Goal: Task Accomplishment & Management: Complete application form

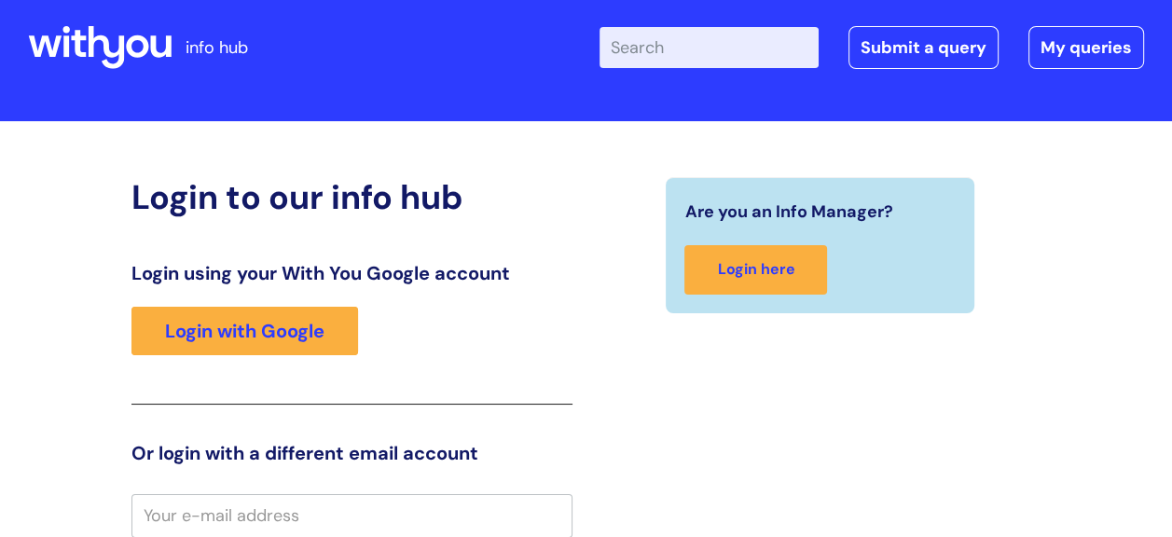
scroll to position [26, 0]
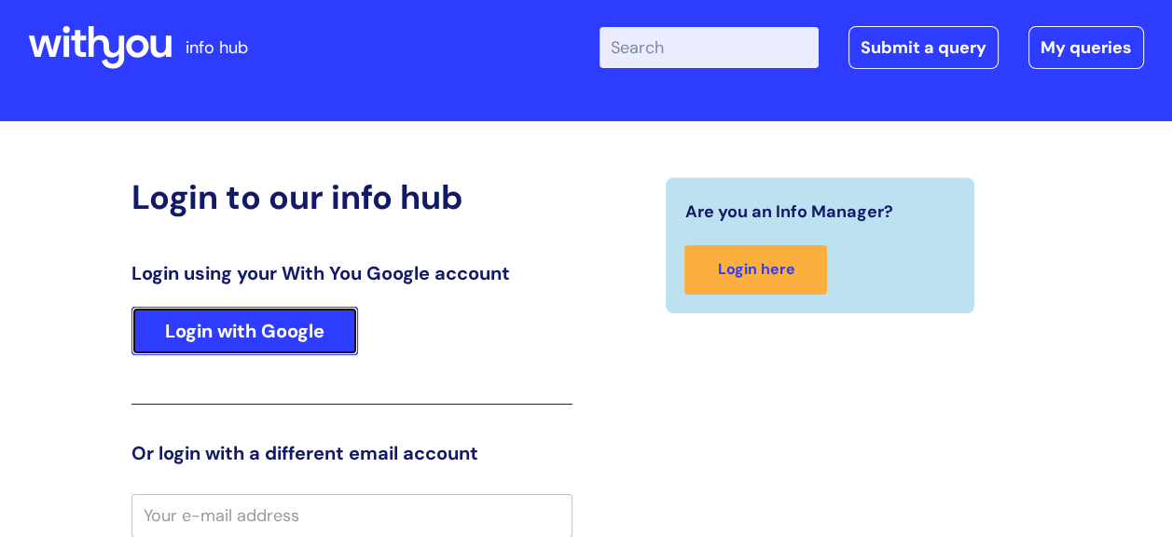
click at [324, 327] on link "Login with Google" at bounding box center [244, 331] width 227 height 48
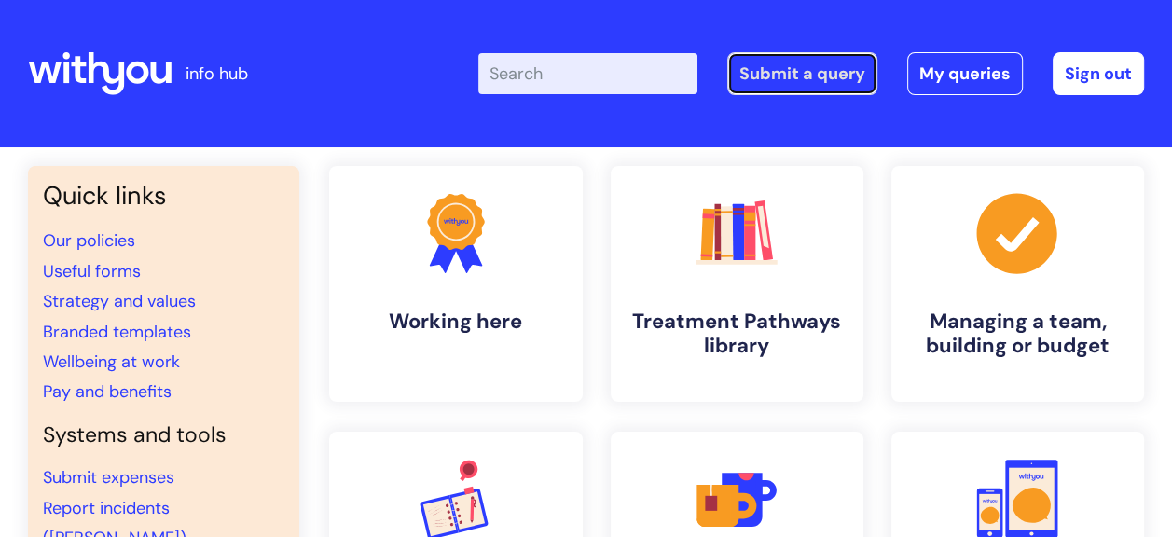
click at [772, 66] on link "Submit a query" at bounding box center [802, 73] width 150 height 43
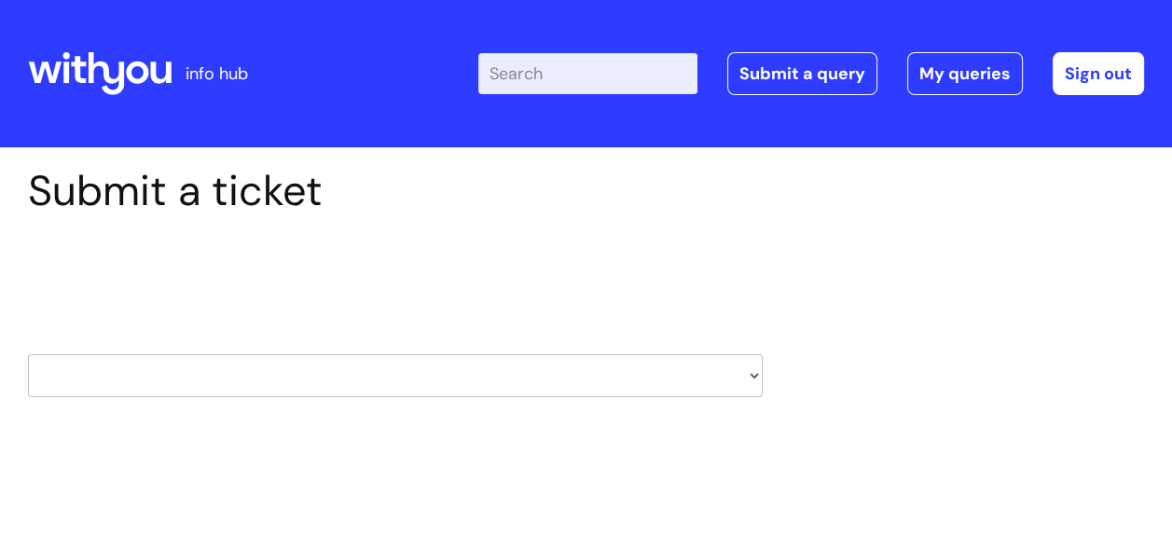
click at [758, 374] on select "HR / People IT and Support Clinical Drug Alerts Finance Accounts Data Support T…" at bounding box center [395, 375] width 735 height 43
select select "it_and_support"
click at [28, 354] on select "HR / People IT and Support Clinical Drug Alerts Finance Accounts Data Support T…" at bounding box center [395, 375] width 735 height 43
select select "80004286554"
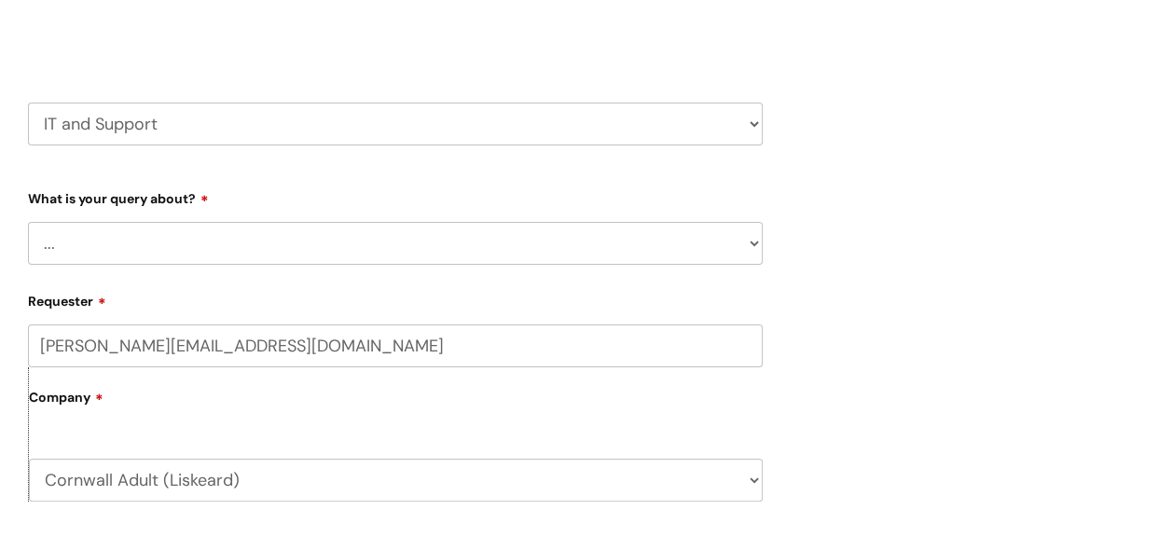
scroll to position [301, 0]
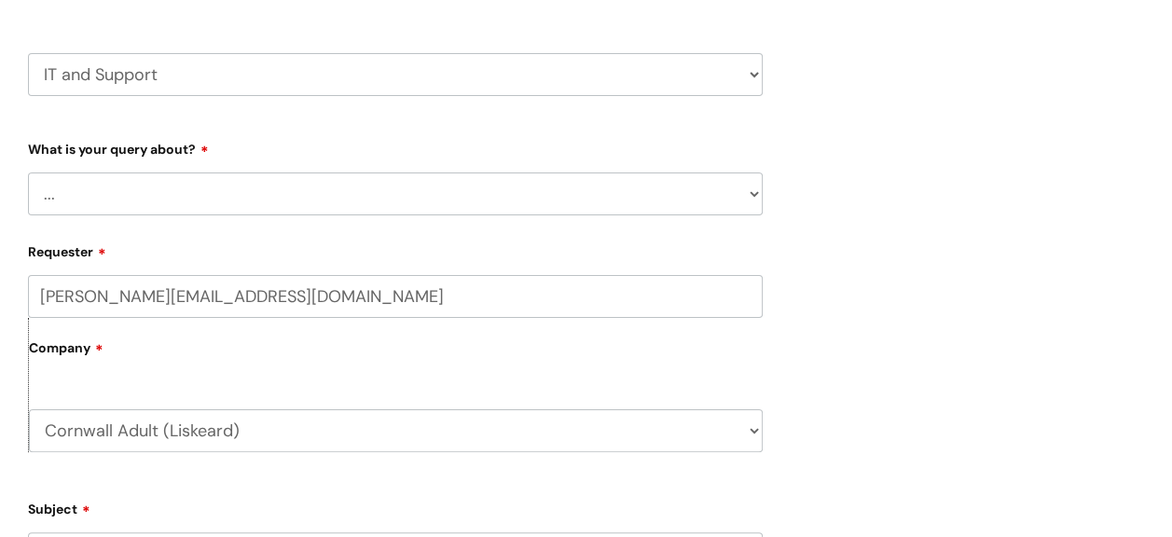
click at [752, 190] on select "... Mobile Phone Reset & MFA Accounts, Starters and Leavers IT Hardware issue I…" at bounding box center [395, 193] width 735 height 43
select select "System/software"
click at [28, 172] on select "... Mobile Phone Reset & MFA Accounts, Starters and Leavers IT Hardware issue I…" at bounding box center [395, 193] width 735 height 43
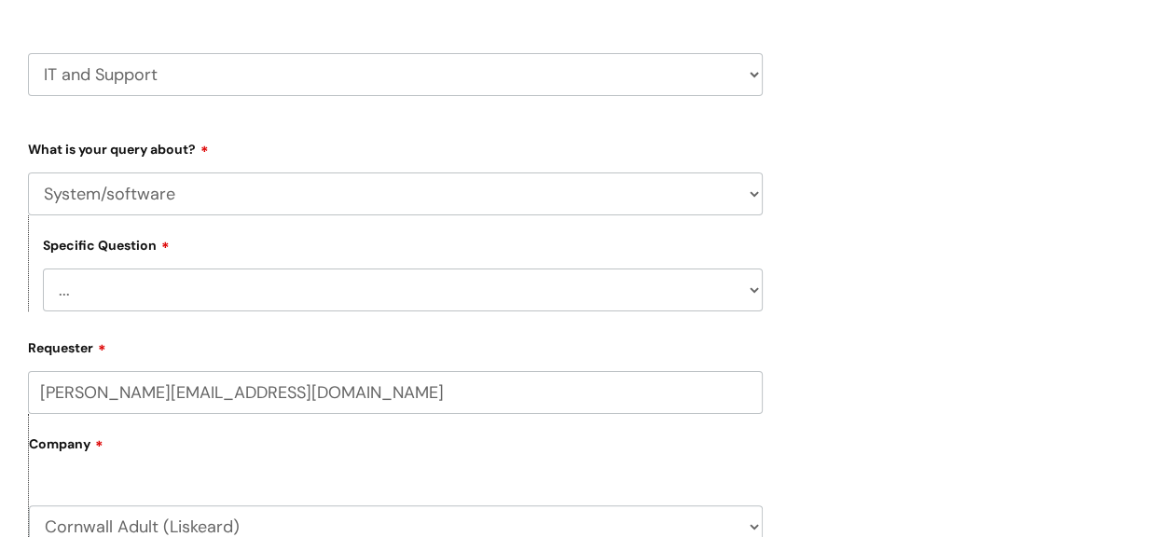
click at [750, 290] on select "... Halo PCMIS Iaptus NHS Email CJSM Email Mitel Another System Google (Workspa…" at bounding box center [403, 289] width 720 height 43
select select "NHS Email"
click at [43, 268] on select "... Halo PCMIS Iaptus NHS Email CJSM Email Mitel Another System Google (Workspa…" at bounding box center [403, 289] width 720 height 43
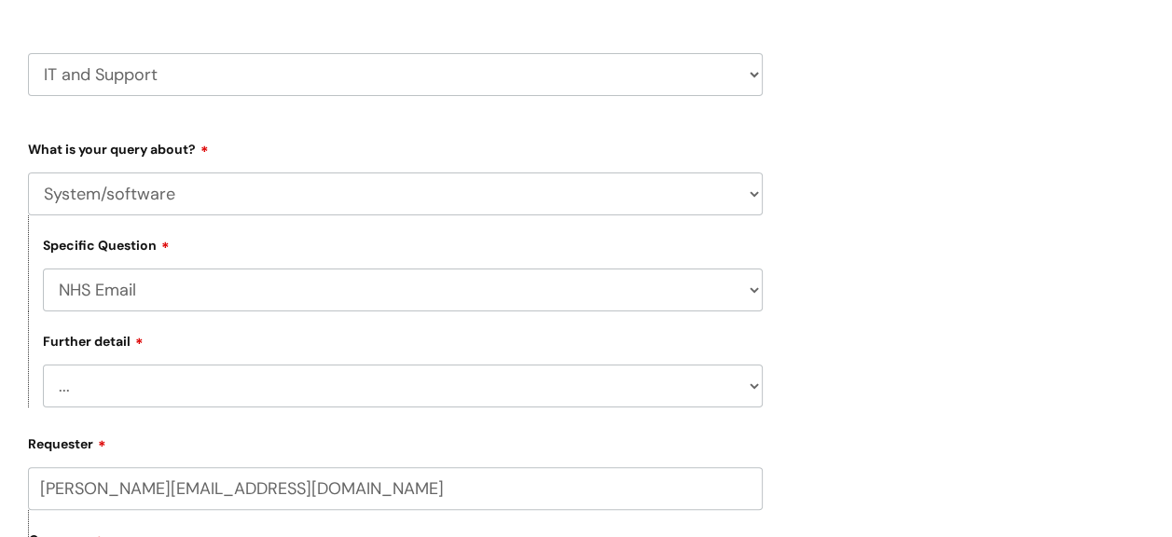
click at [755, 390] on select "... I’m having a problem logging into [DOMAIN_NAME] I can’t send email in [DOMA…" at bounding box center [403, 385] width 720 height 43
select select "I’m having a problem logging into [DOMAIN_NAME]"
click at [43, 365] on select "... I’m having a problem logging into [DOMAIN_NAME] I can’t send email in [DOMA…" at bounding box center [403, 385] width 720 height 43
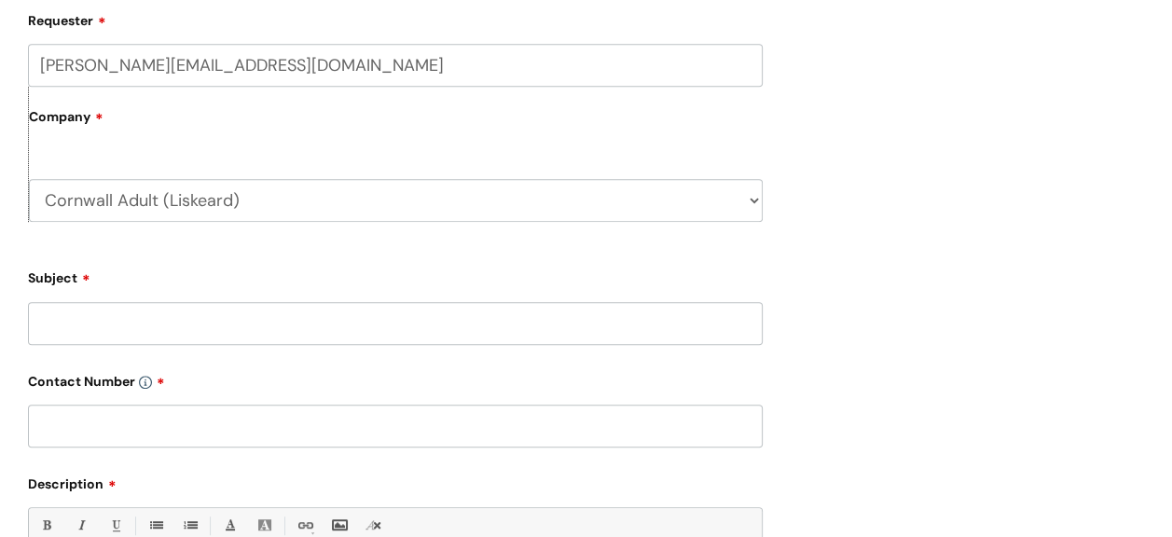
scroll to position [774, 0]
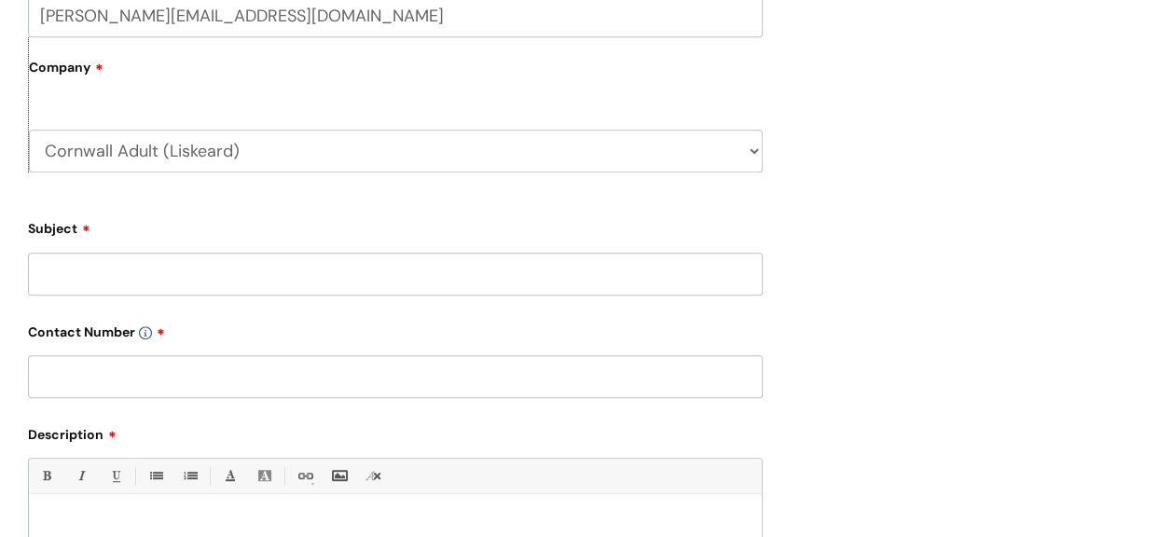
click at [228, 277] on input "Subject" at bounding box center [395, 274] width 735 height 43
type input "NHS"
click at [312, 373] on input "text" at bounding box center [395, 376] width 735 height 43
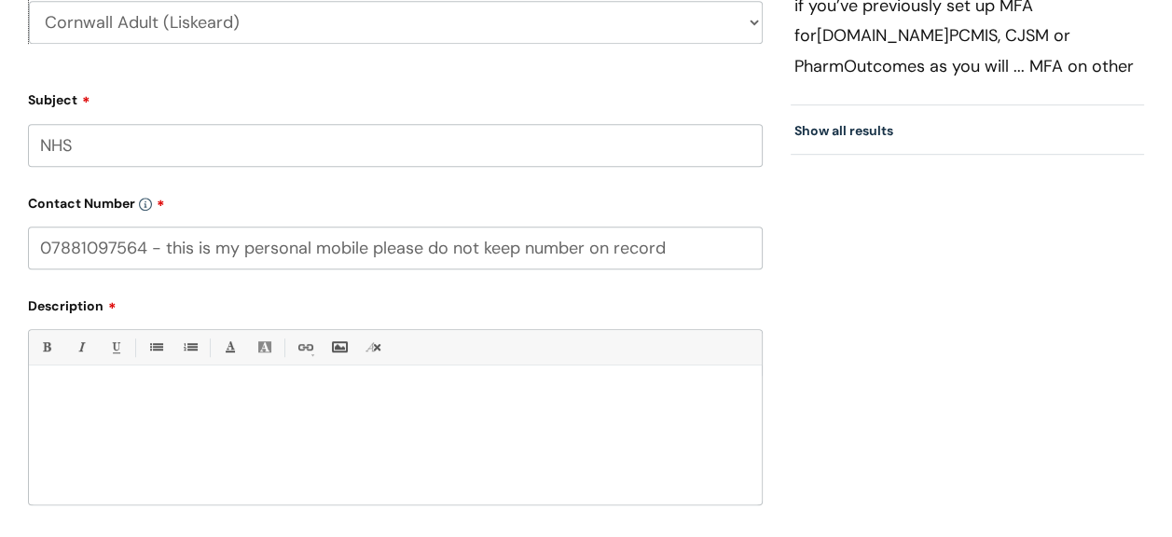
scroll to position [1010, 0]
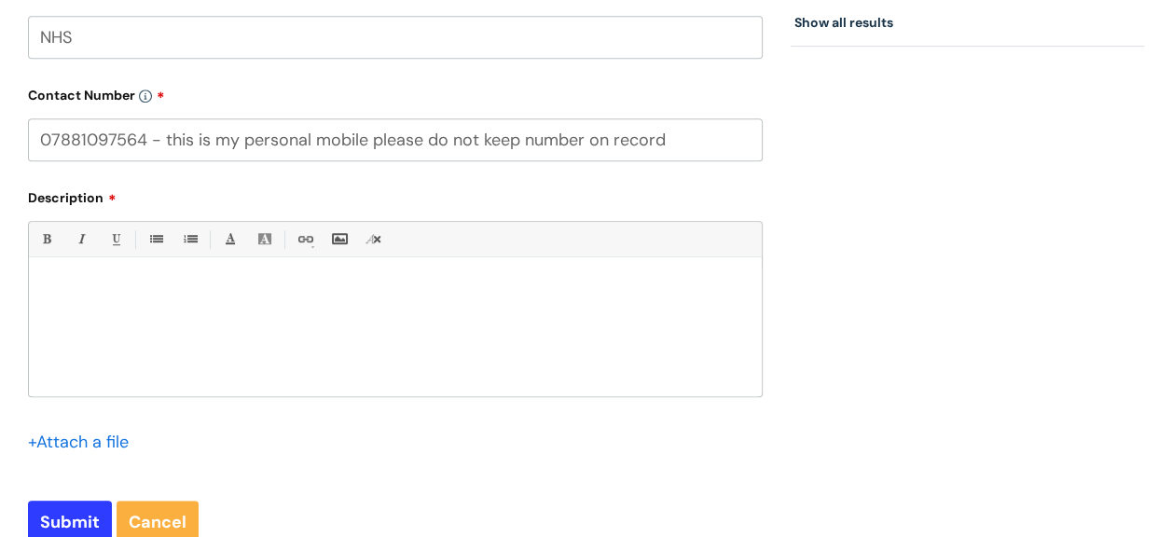
type input "07881097564 - this is my personal mobile please do not keep number on record"
click at [388, 283] on p "I am trying to log onto NHS email and" at bounding box center [395, 291] width 705 height 18
click at [466, 295] on p "I am trying to log onto NHS email and this is" at bounding box center [395, 291] width 705 height 18
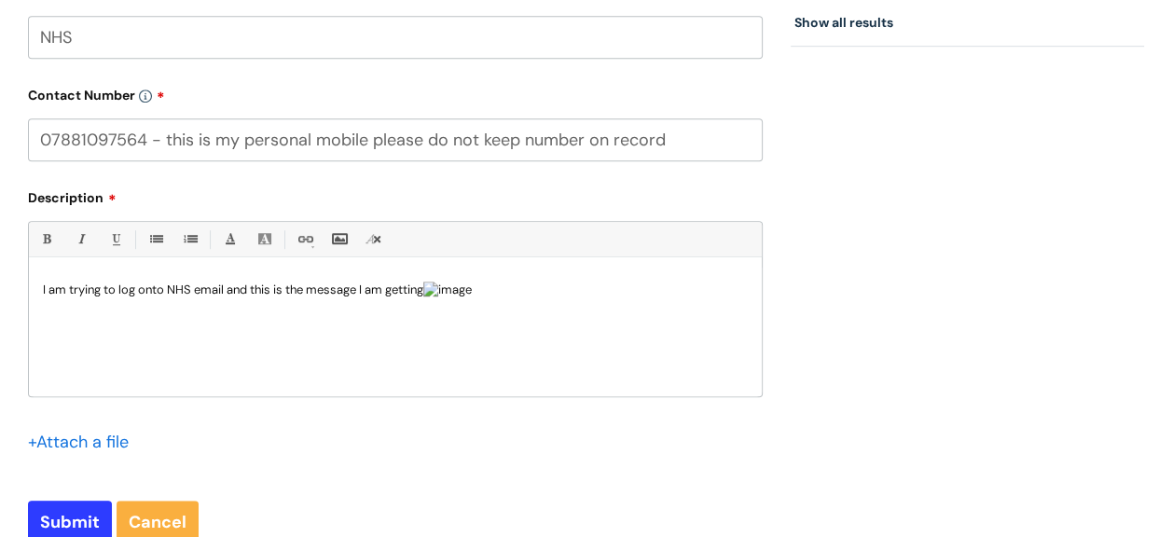
click at [472, 298] on img at bounding box center [447, 290] width 48 height 17
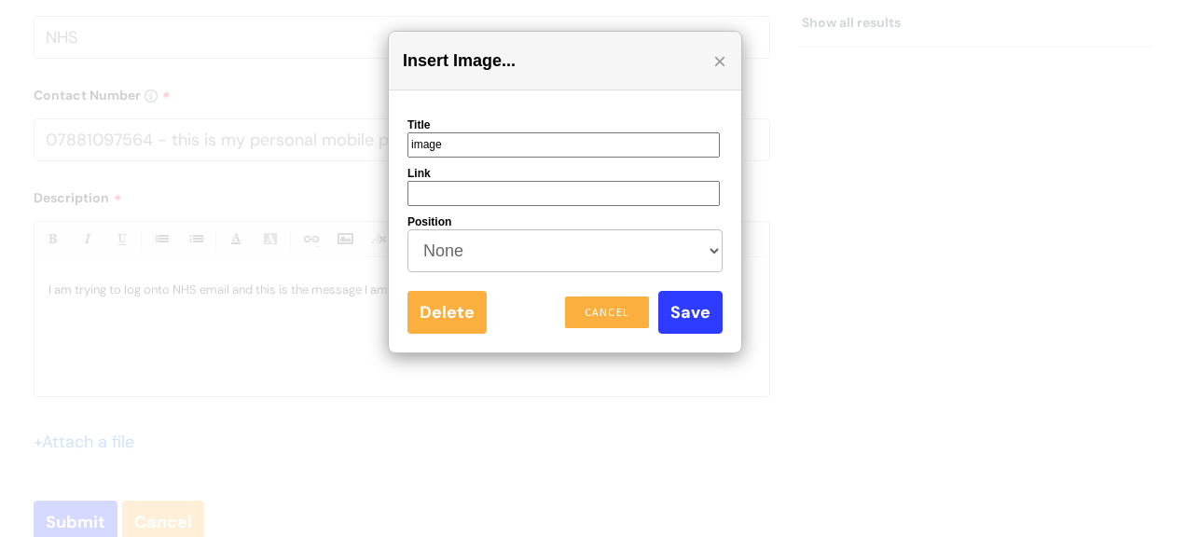
click at [709, 56] on div "Insert Image..." at bounding box center [565, 61] width 352 height 59
click at [715, 58] on div "×" at bounding box center [727, 55] width 28 height 28
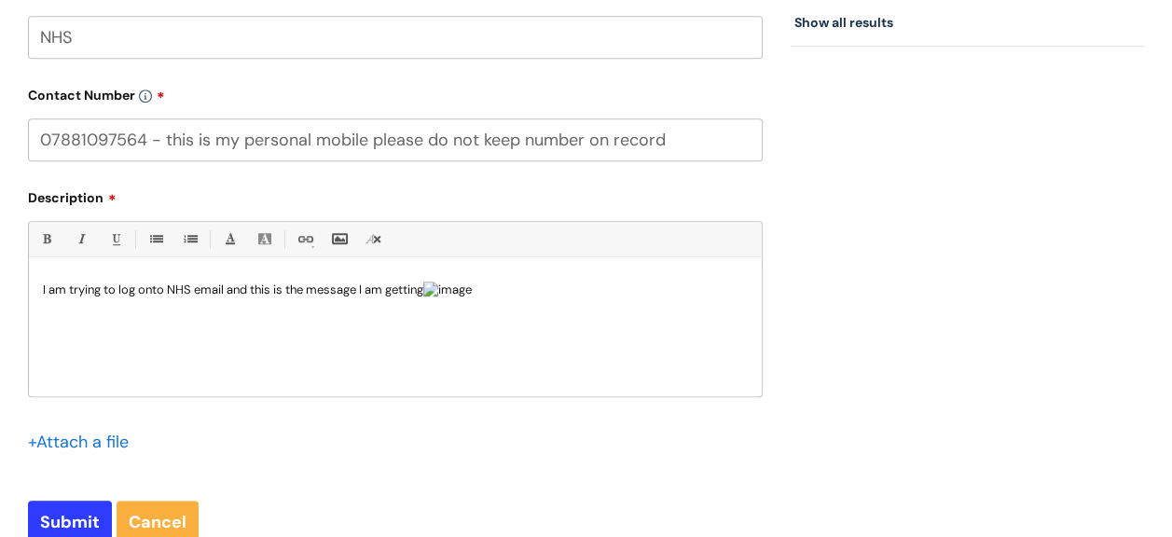
click at [447, 295] on p "I am trying to log onto NHS email and this is the message I am getting" at bounding box center [395, 291] width 705 height 18
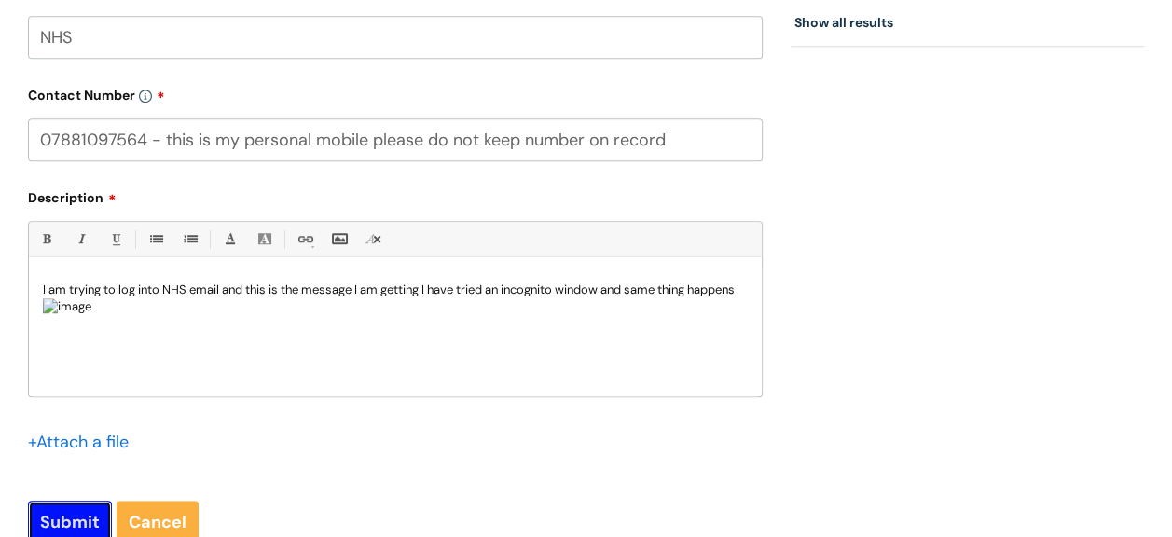
click at [71, 527] on input "Submit" at bounding box center [70, 522] width 84 height 43
type input "Please Wait..."
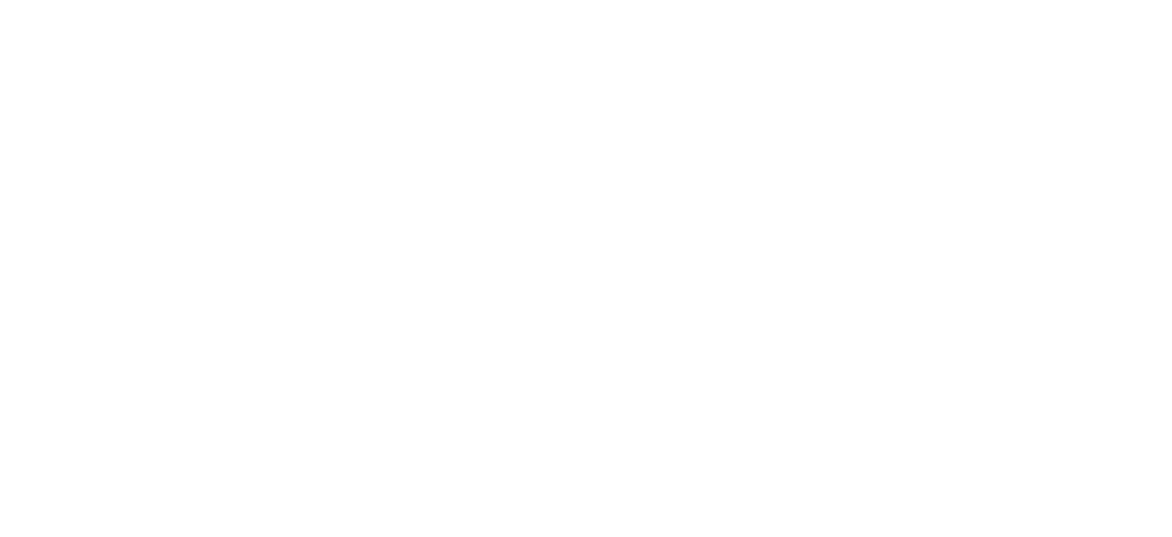
select select "System/software"
select select "NHS Email"
select select "I’m having a problem logging into [DOMAIN_NAME]"
